Goal: Task Accomplishment & Management: Manage account settings

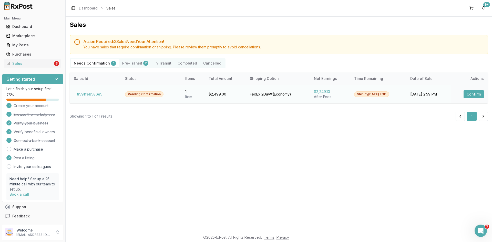
click at [479, 92] on button "Confirm" at bounding box center [473, 94] width 20 height 8
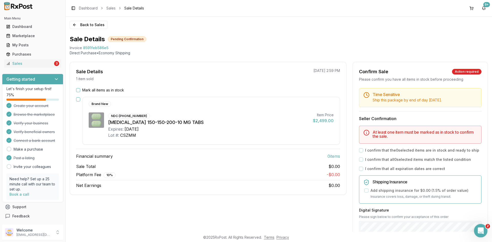
click at [480, 227] on icon "Open Intercom Messenger" at bounding box center [480, 230] width 8 height 8
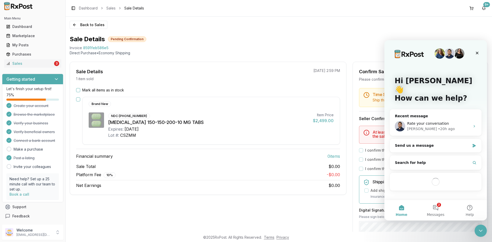
click at [98, 46] on span "8591feb586e5" at bounding box center [95, 47] width 25 height 5
copy span "8591feb586e5"
click at [434, 216] on span "Messages" at bounding box center [436, 215] width 18 height 4
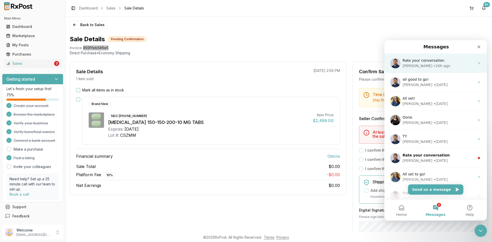
click at [433, 64] on div "• 20h ago" at bounding box center [441, 65] width 17 height 5
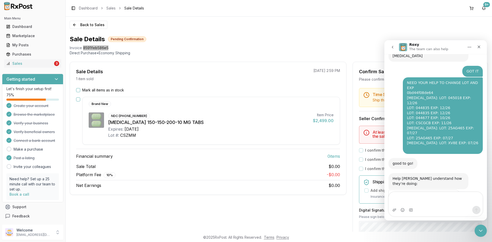
scroll to position [181, 0]
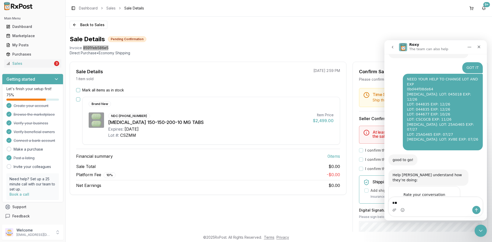
type textarea "*"
type textarea "**********"
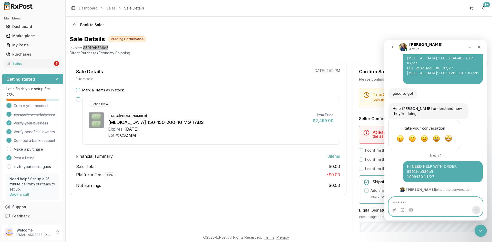
scroll to position [247, 0]
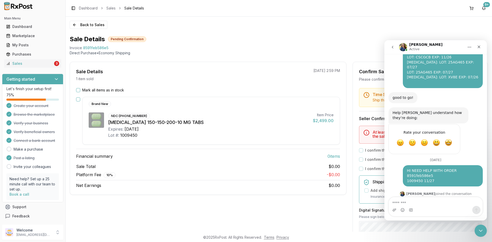
scroll to position [247, 0]
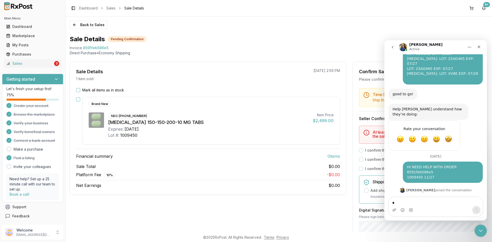
type textarea "**"
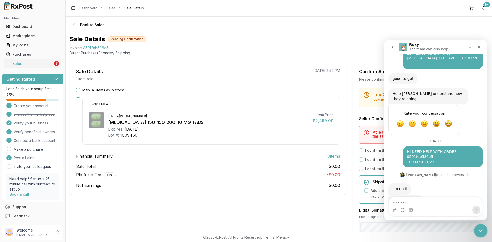
click at [484, 226] on div "Close Intercom Messenger" at bounding box center [480, 230] width 12 height 12
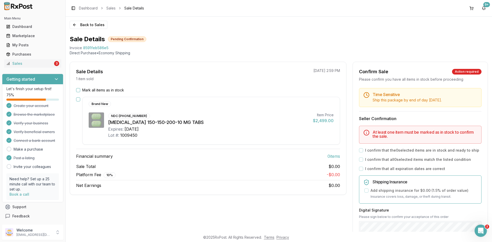
drag, startPoint x: 78, startPoint y: 90, endPoint x: 83, endPoint y: 92, distance: 5.2
click at [78, 90] on button "Mark all items as in stock" at bounding box center [78, 90] width 4 height 4
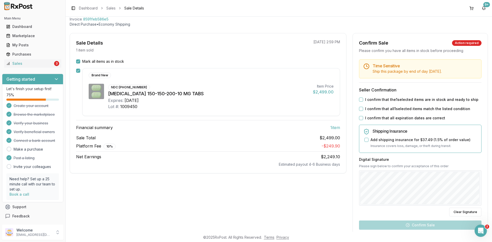
scroll to position [77, 0]
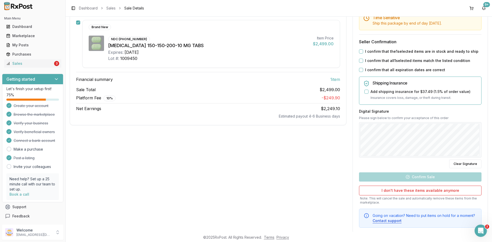
click at [360, 53] on button "I confirm that the 1 selected items are in stock and ready to ship" at bounding box center [361, 51] width 4 height 4
drag, startPoint x: 360, startPoint y: 60, endPoint x: 359, endPoint y: 71, distance: 11.5
click at [360, 60] on button "I confirm that all 1 selected items match the listed condition" at bounding box center [361, 61] width 4 height 4
click at [359, 71] on button "I confirm that all expiration dates are correct" at bounding box center [361, 70] width 4 height 4
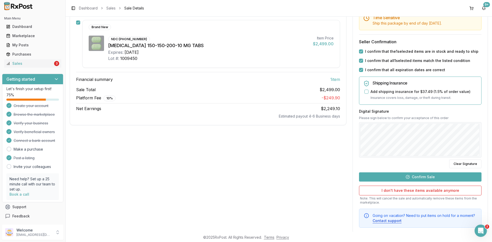
click at [441, 177] on button "Confirm Sale" at bounding box center [420, 176] width 122 height 9
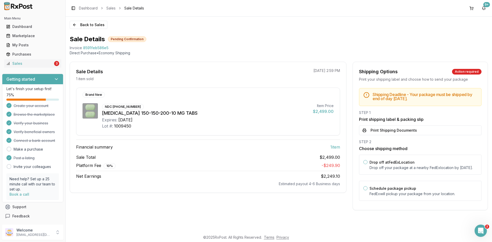
scroll to position [282, 0]
click at [396, 130] on button "Print Shipping Documents" at bounding box center [420, 130] width 122 height 10
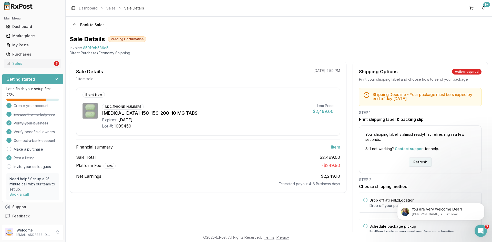
scroll to position [0, 0]
click at [424, 166] on button "Refresh" at bounding box center [420, 161] width 23 height 9
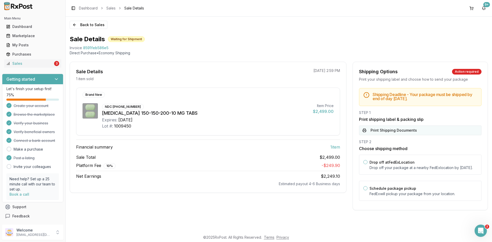
click at [388, 130] on button "Print Shipping Documents" at bounding box center [420, 130] width 122 height 10
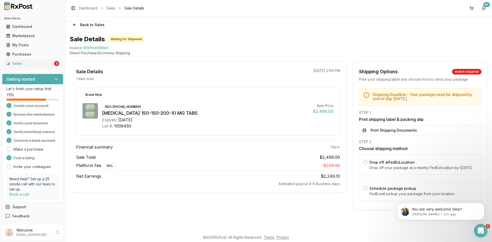
click at [486, 228] on div "Open Intercom Messenger" at bounding box center [479, 230] width 17 height 17
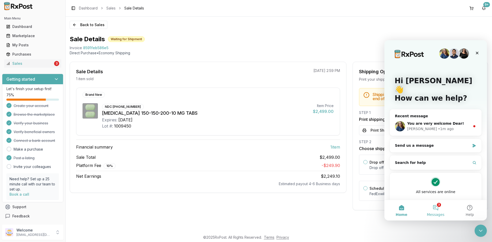
click at [436, 206] on button "3 Messages" at bounding box center [435, 210] width 34 height 20
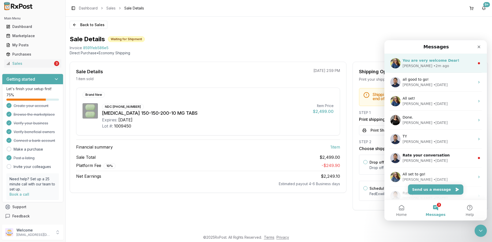
click at [437, 66] on div "[PERSON_NAME] • 2m ago" at bounding box center [438, 65] width 72 height 5
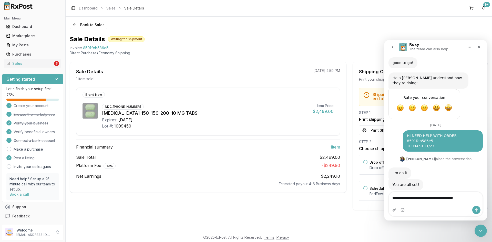
scroll to position [282, 0]
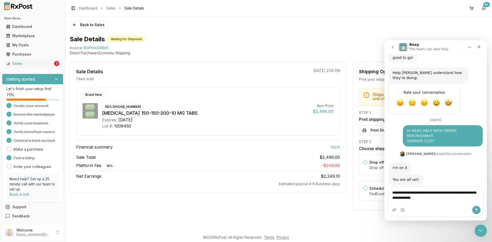
type textarea "**********"
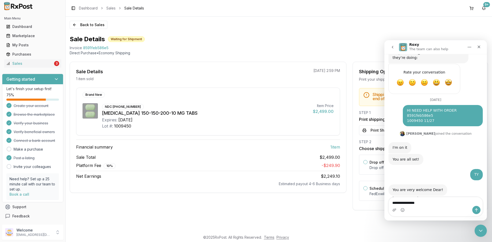
type textarea "**********"
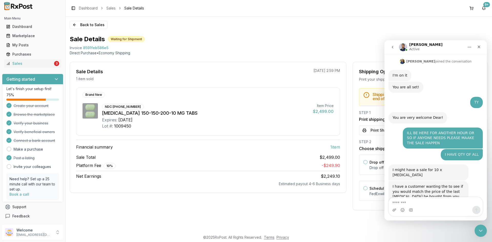
scroll to position [374, 0]
type textarea "*"
type textarea "**********"
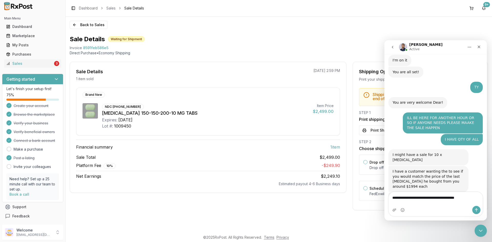
type textarea "**********"
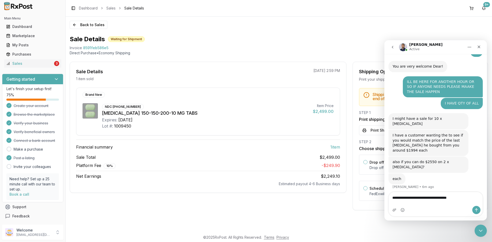
scroll to position [426, 0]
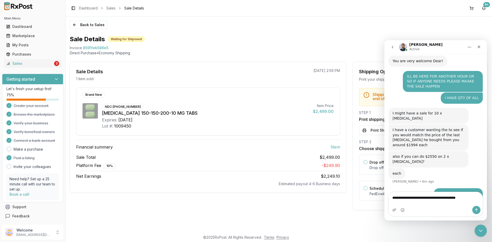
type textarea "**********"
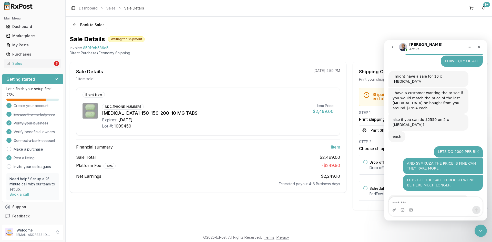
scroll to position [448, 0]
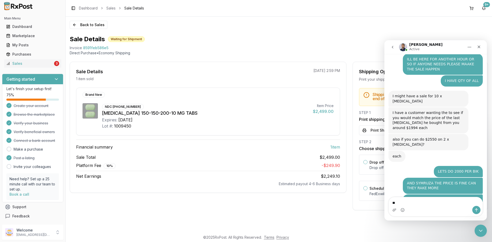
type textarea "**"
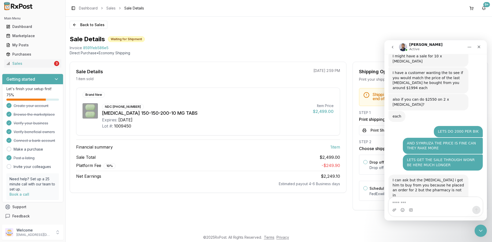
scroll to position [489, 0]
